Goal: Use online tool/utility: Utilize a website feature to perform a specific function

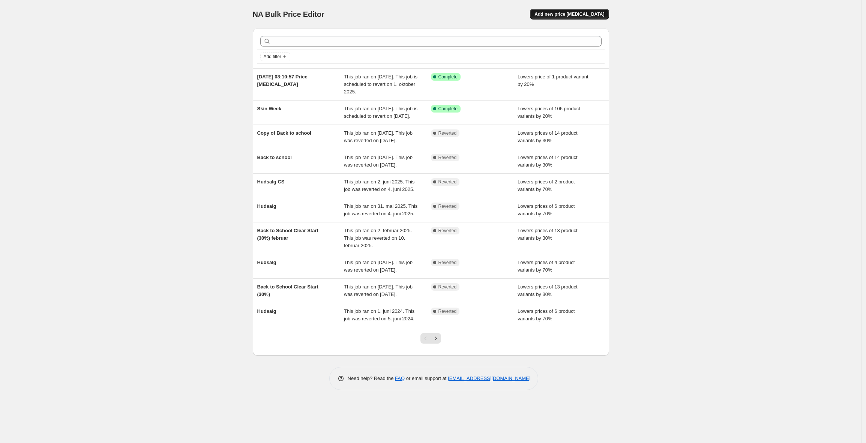
click at [597, 11] on span "Add new price [MEDICAL_DATA]" at bounding box center [570, 14] width 70 height 6
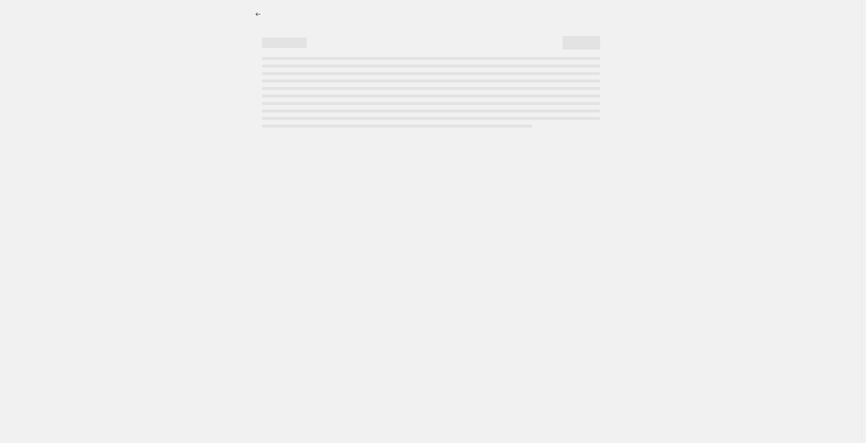
select select "percentage"
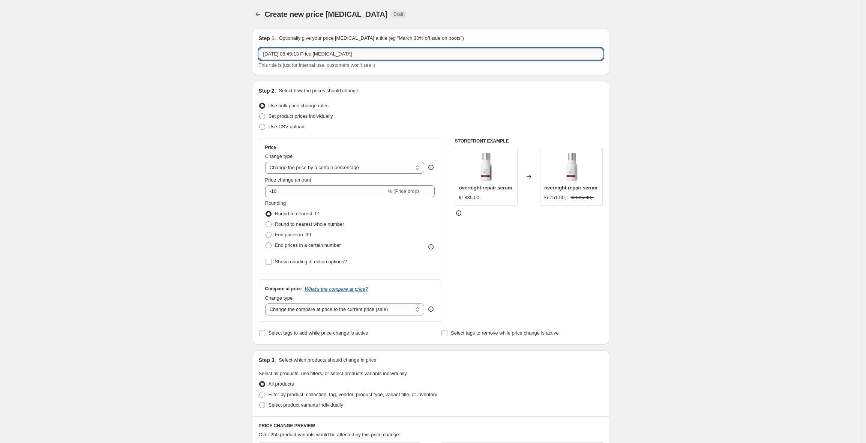
click at [291, 51] on input "[DATE] 08:49:13 Price [MEDICAL_DATA]" at bounding box center [431, 54] width 344 height 12
type input "s"
type input "jumbo stabilizing"
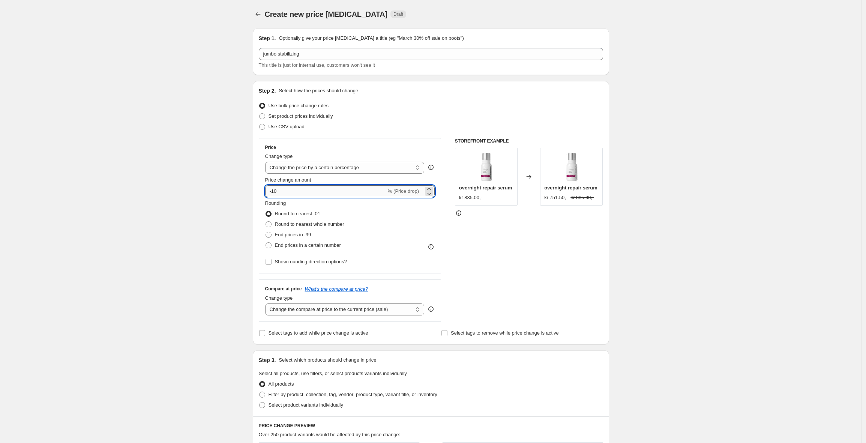
click at [303, 192] on input "-10" at bounding box center [325, 191] width 121 height 12
type input "-1"
type input "-20"
click at [149, 217] on div "Create new price [MEDICAL_DATA]. This page is ready Create new price [MEDICAL_D…" at bounding box center [431, 375] width 862 height 750
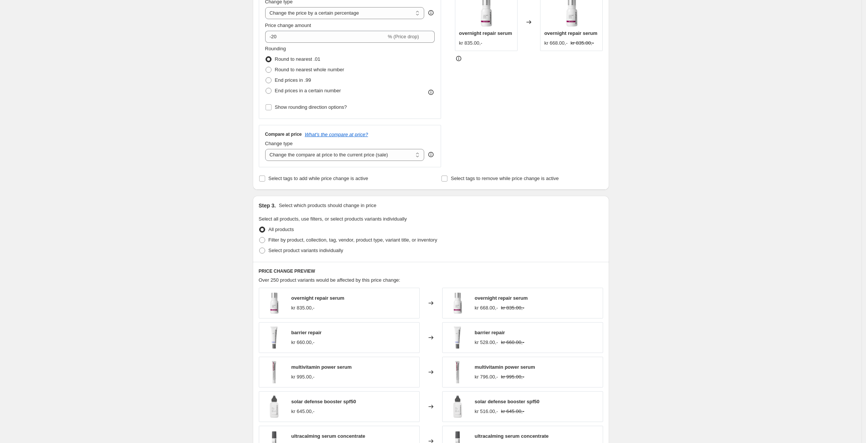
scroll to position [155, 0]
click at [265, 251] on span at bounding box center [262, 250] width 6 height 6
click at [260, 248] on input "Select product variants individually" at bounding box center [259, 247] width 0 height 0
radio input "true"
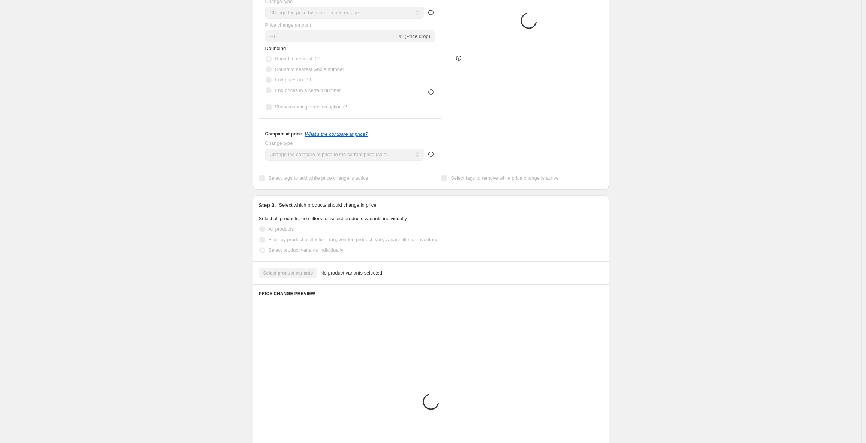
scroll to position [141, 0]
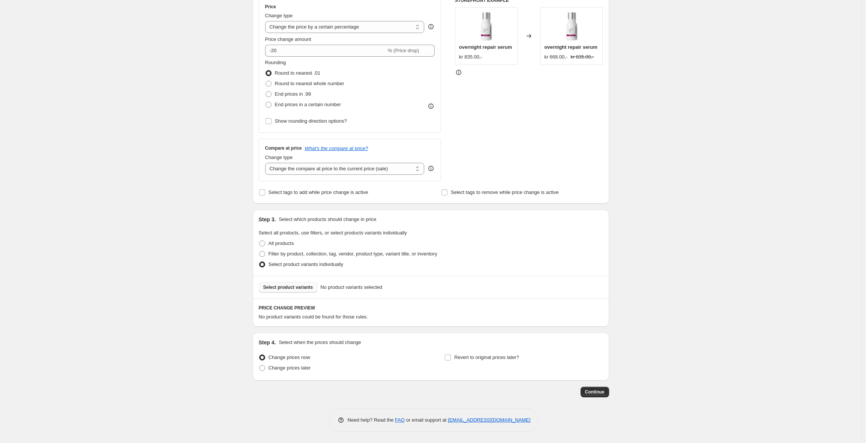
click at [284, 290] on span "Select product variants" at bounding box center [288, 287] width 50 height 6
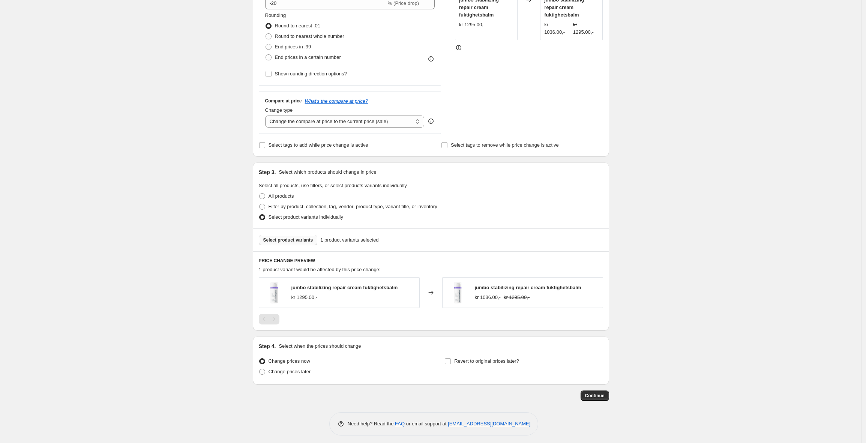
scroll to position [192, 0]
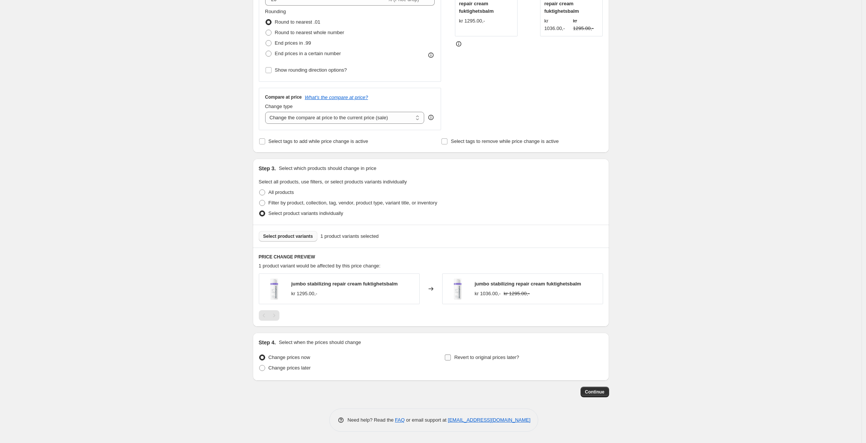
click at [449, 357] on input "Revert to original prices later?" at bounding box center [448, 357] width 6 height 6
checkbox input "true"
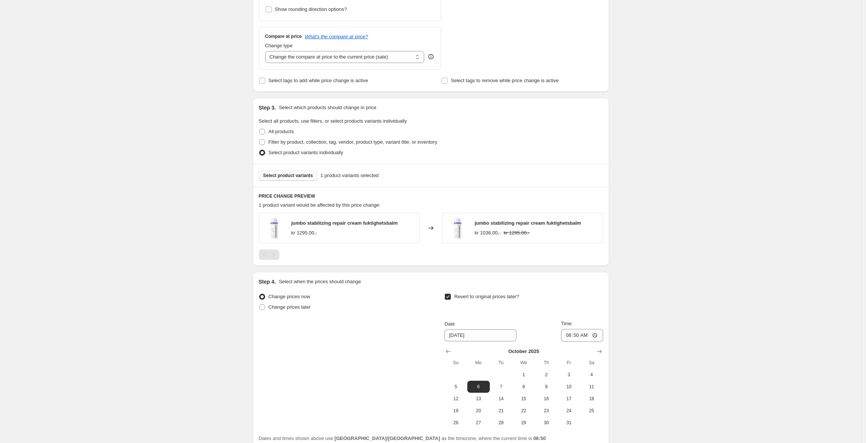
scroll to position [259, 0]
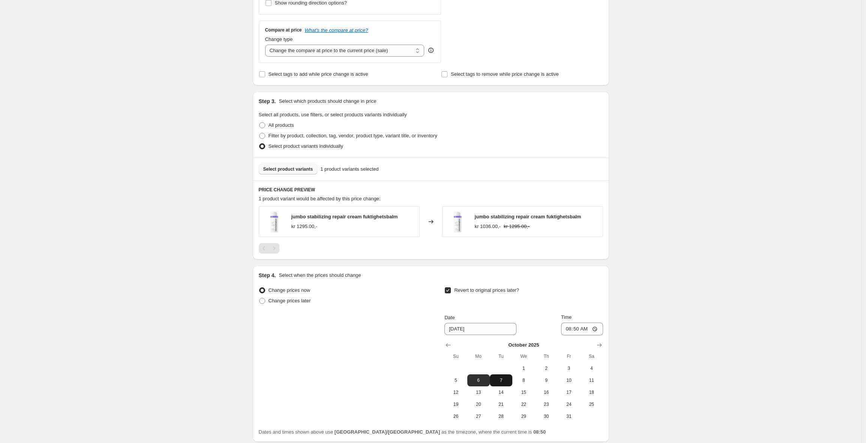
click at [502, 377] on span "7" at bounding box center [501, 380] width 17 height 6
type input "[DATE]"
click at [579, 330] on input "08:50" at bounding box center [582, 329] width 42 height 13
type input "00:15"
click at [644, 316] on div "Create new price [MEDICAL_DATA]. This page is ready Create new price [MEDICAL_D…" at bounding box center [431, 122] width 862 height 763
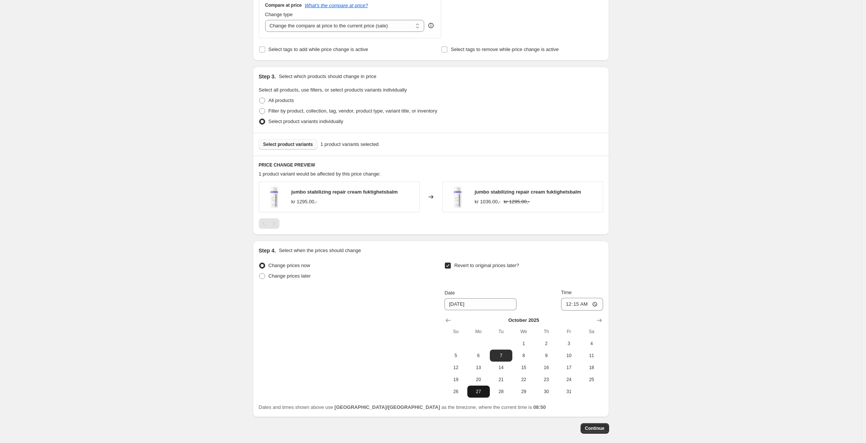
scroll to position [320, 0]
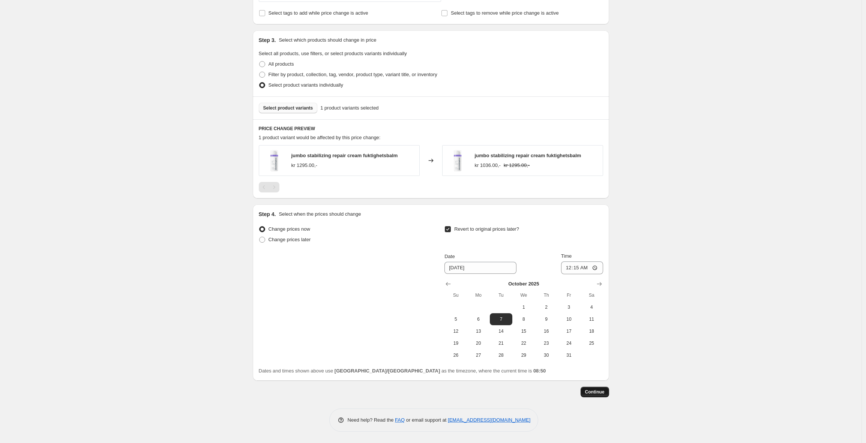
click at [593, 389] on span "Continue" at bounding box center [595, 392] width 20 height 6
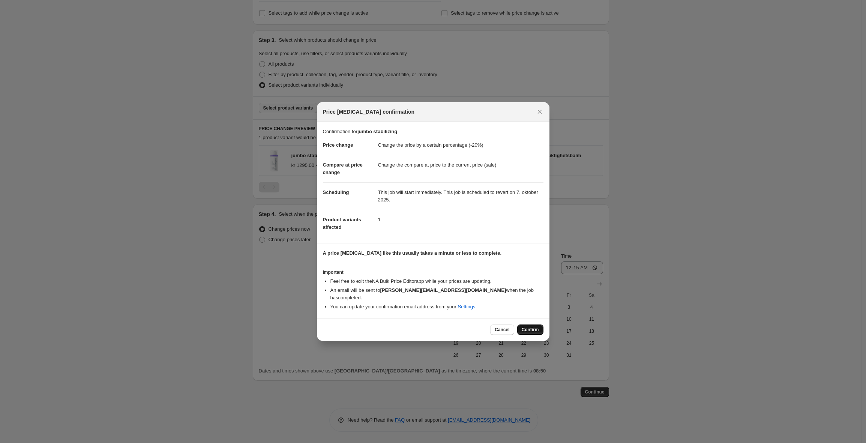
click at [522, 327] on span "Confirm" at bounding box center [530, 330] width 17 height 6
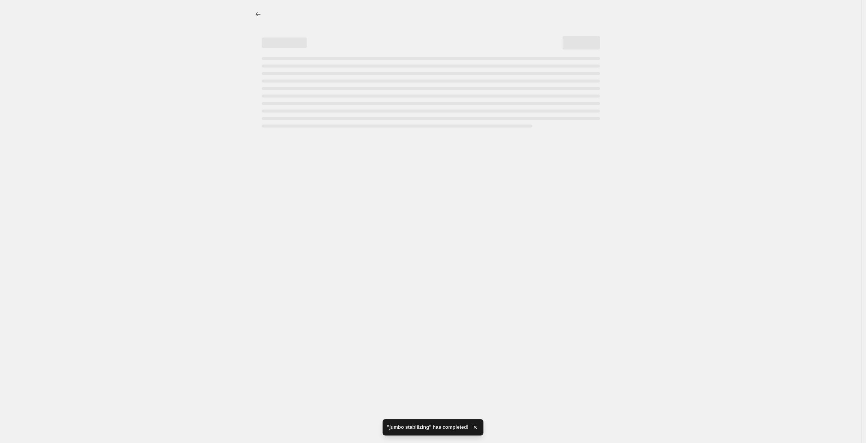
select select "percentage"
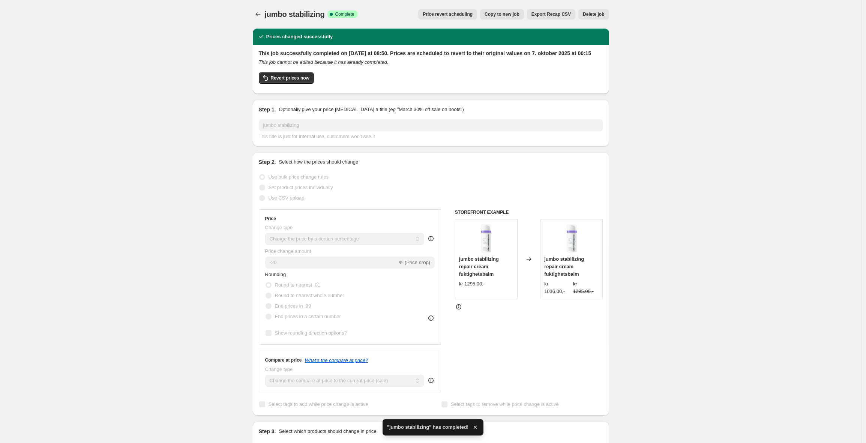
click at [557, 94] on div "This job successfully completed on [DATE] at 08:50. Prices are scheduled to rev…" at bounding box center [431, 69] width 356 height 49
